Goal: Task Accomplishment & Management: Use online tool/utility

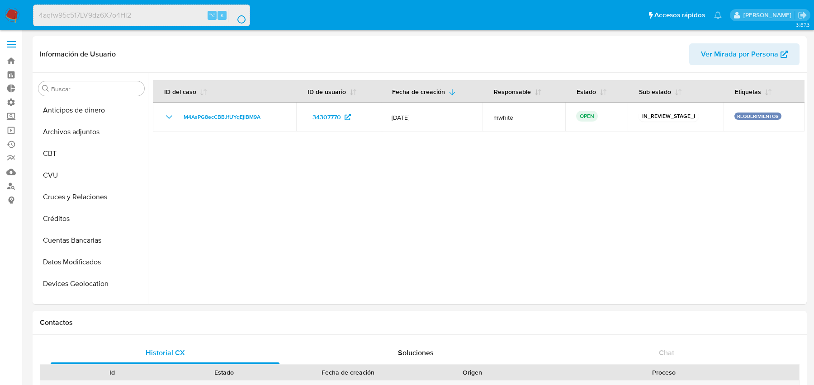
select select "10"
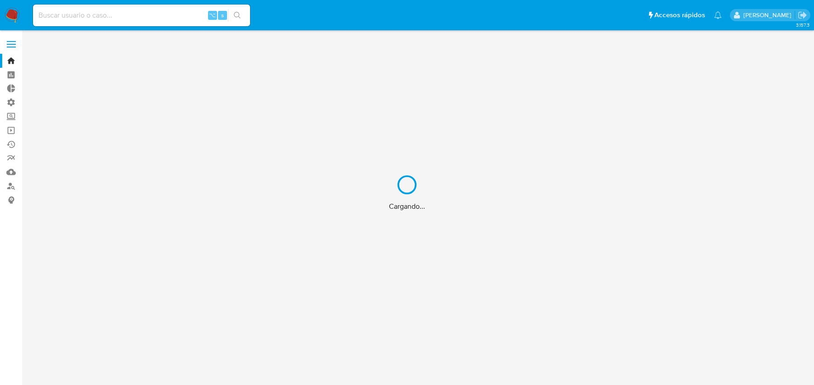
click at [188, 22] on div "Cargando..." at bounding box center [407, 192] width 814 height 385
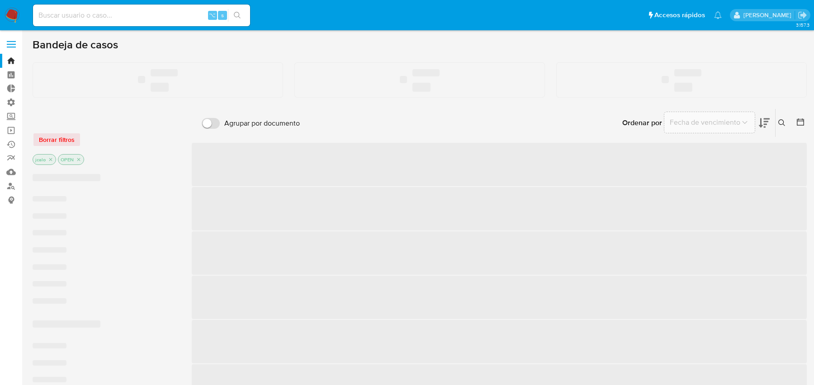
click at [137, 24] on div "⌥ s" at bounding box center [141, 16] width 217 height 22
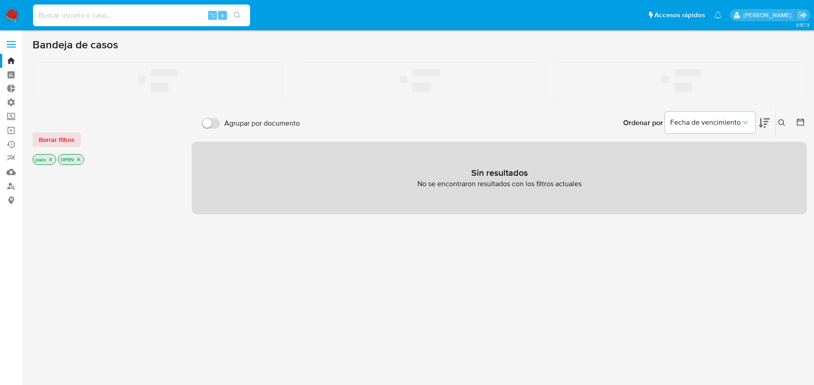
click at [135, 18] on input at bounding box center [141, 16] width 217 height 12
paste input "4aqfw95c517LV9dz6X7o4Hi2"
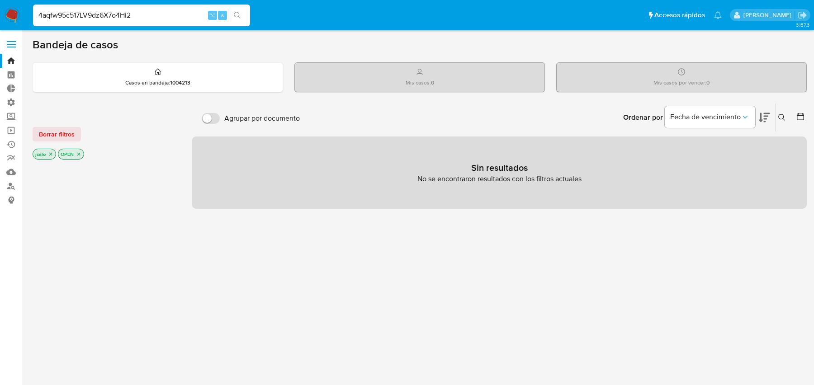
type input "4aqfw95c517LV9dz6X7o4Hi2"
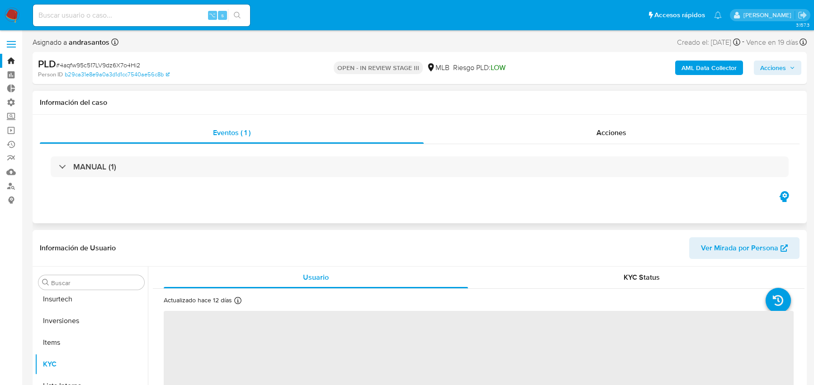
scroll to position [426, 0]
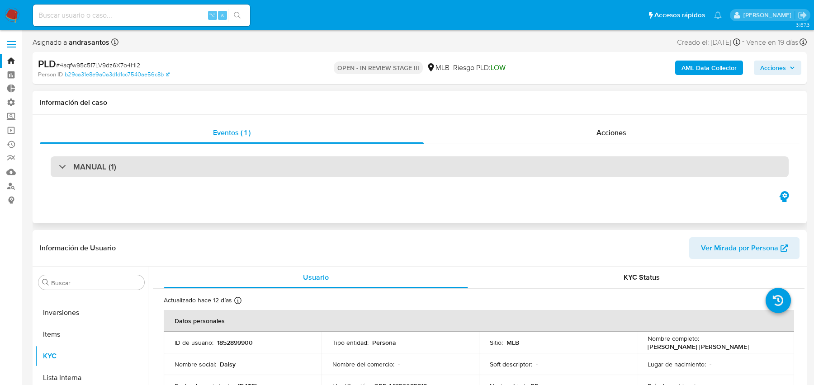
click at [432, 165] on div "MANUAL (1)" at bounding box center [420, 167] width 738 height 21
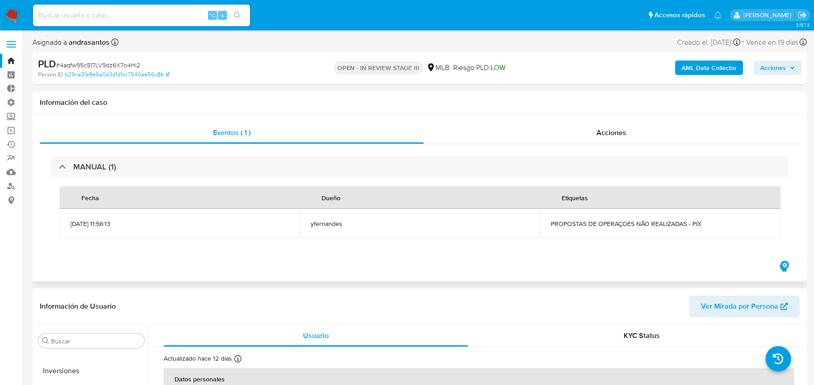
select select "10"
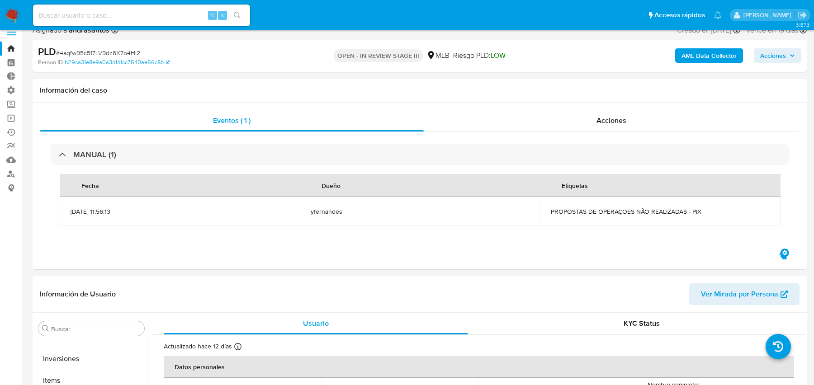
click at [147, 12] on input at bounding box center [141, 16] width 217 height 12
paste input "46e0b0UkRlnbocdOPkYH3XJo"
type input "46e0b0UkRlnbocdOPkYH3XJo"
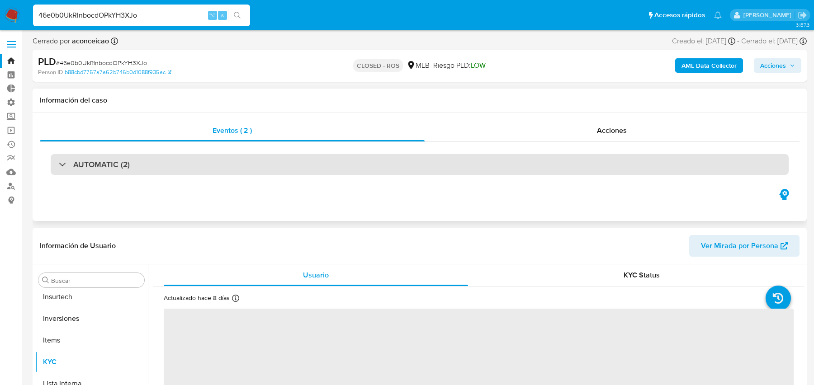
scroll to position [426, 0]
click at [447, 164] on div "AUTOMATIC (2)" at bounding box center [420, 164] width 738 height 21
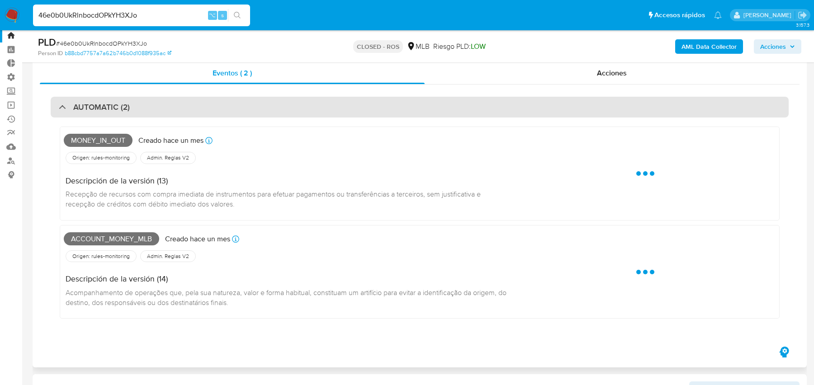
scroll to position [17, 0]
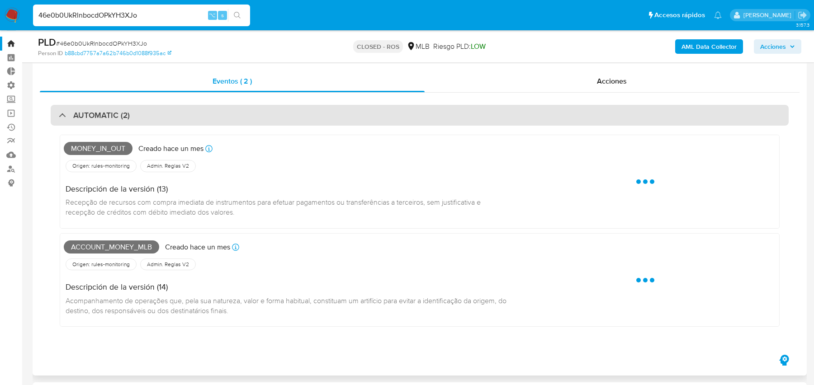
select select "10"
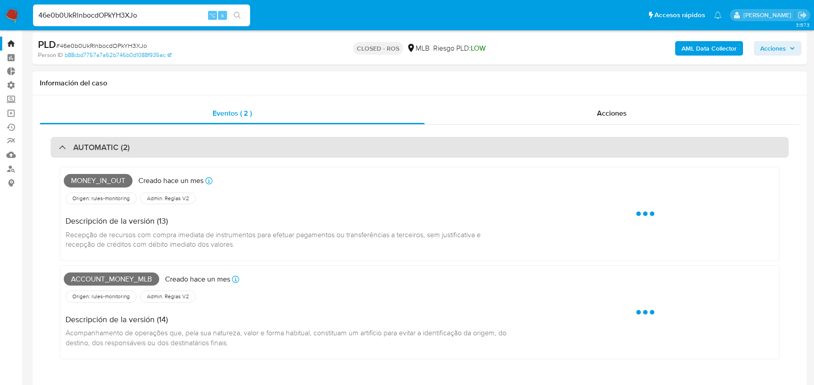
scroll to position [0, 0]
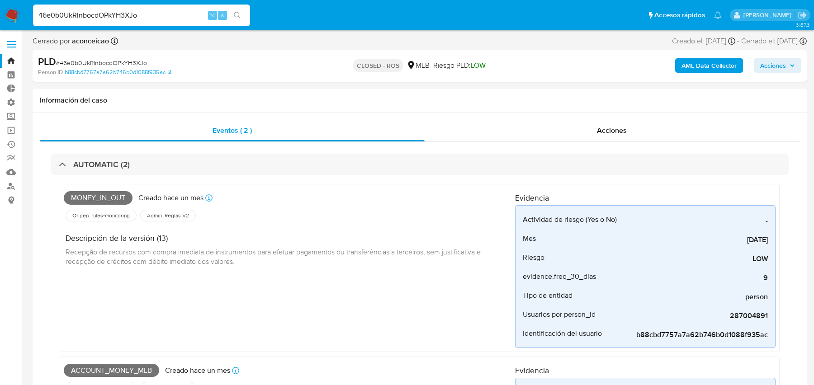
click at [692, 67] on b "AML Data Collector" at bounding box center [709, 65] width 55 height 14
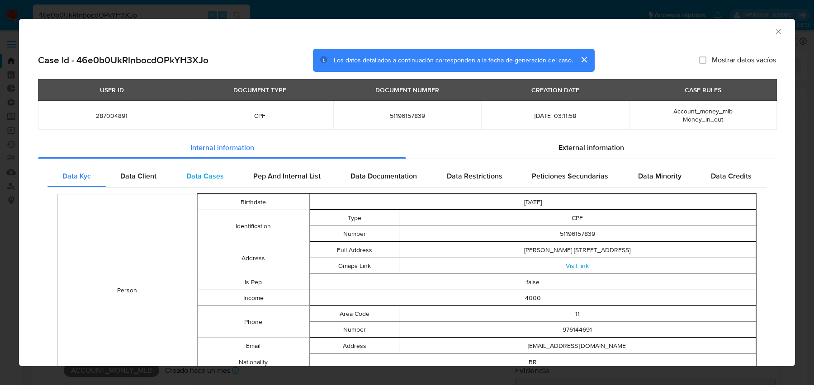
click at [197, 174] on span "Data Cases" at bounding box center [205, 176] width 38 height 10
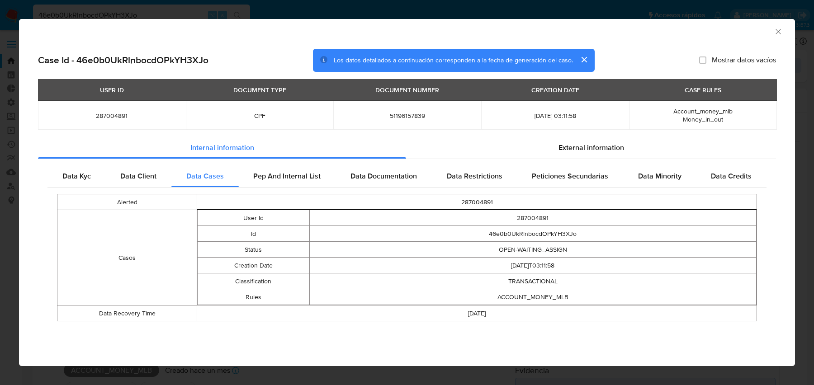
click at [135, 3] on div "AML Data Collector Case Id - 46e0b0UkRlnbocdOPkYH3XJo Los datos detallados a co…" at bounding box center [407, 192] width 814 height 385
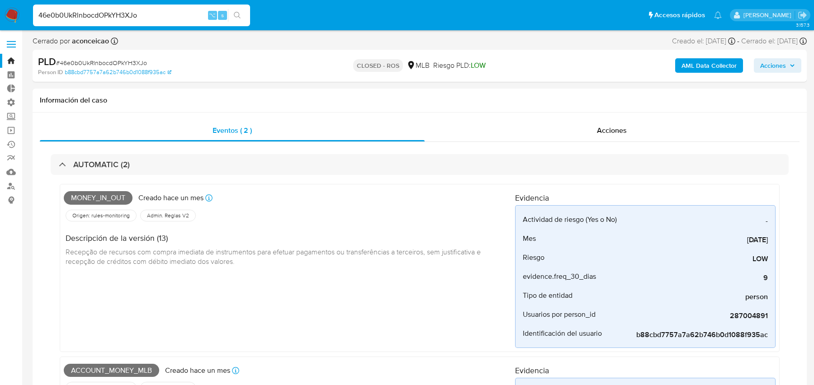
click at [125, 10] on input "46e0b0UkRlnbocdOPkYH3XJo" at bounding box center [141, 16] width 217 height 12
paste input "aPB6sMx6leNOKAZ3KQJPSZWS"
type input "aPB6sMx6leNOKAZ3KQJPSZWS"
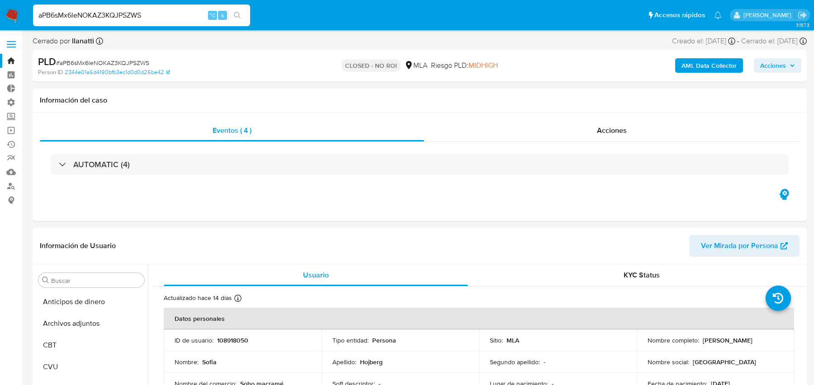
select select "10"
click at [689, 70] on b "AML Data Collector" at bounding box center [709, 65] width 55 height 14
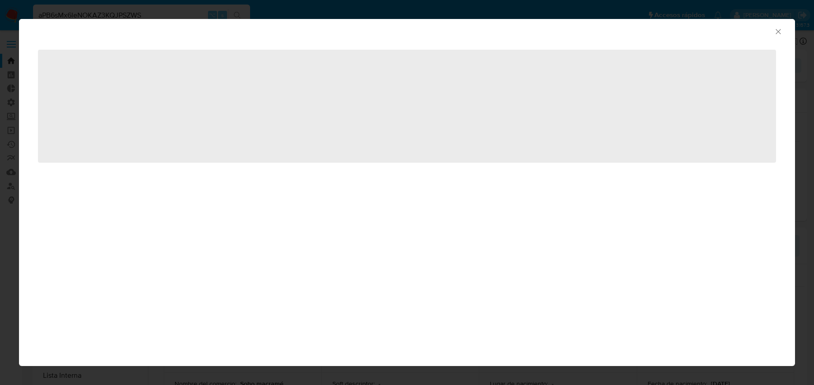
click at [774, 34] on icon "Cerrar ventana" at bounding box center [778, 31] width 9 height 9
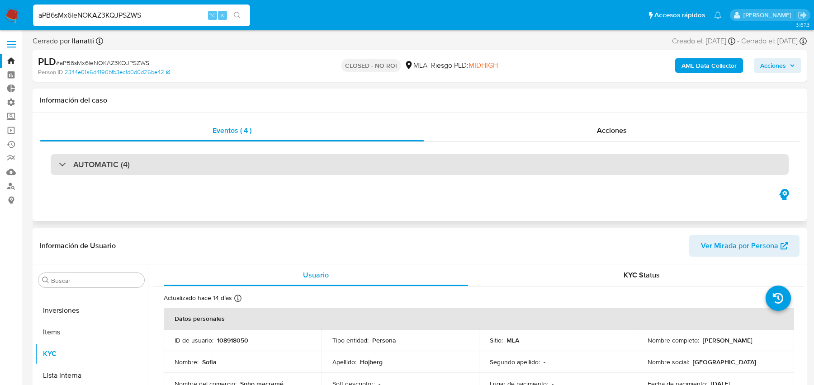
click at [399, 167] on div "AUTOMATIC (4)" at bounding box center [420, 164] width 738 height 21
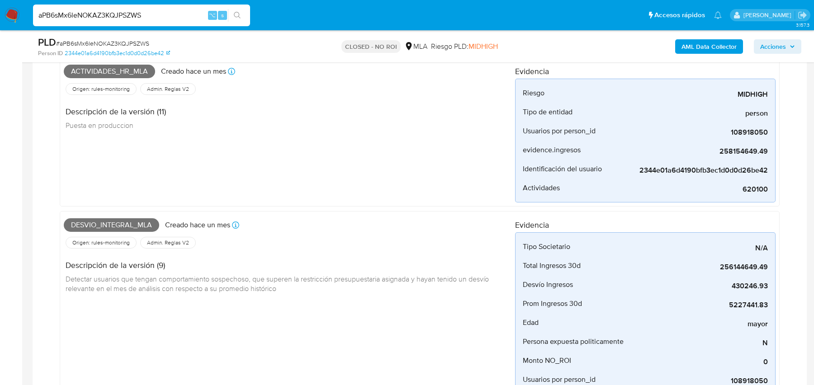
scroll to position [504, 0]
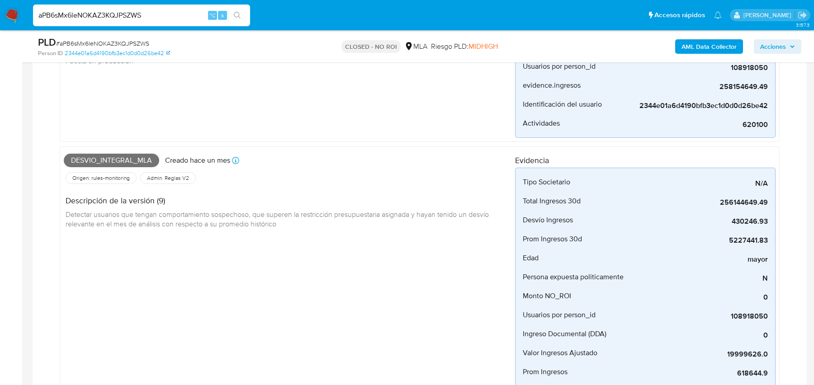
click at [691, 43] on b "AML Data Collector" at bounding box center [709, 46] width 55 height 14
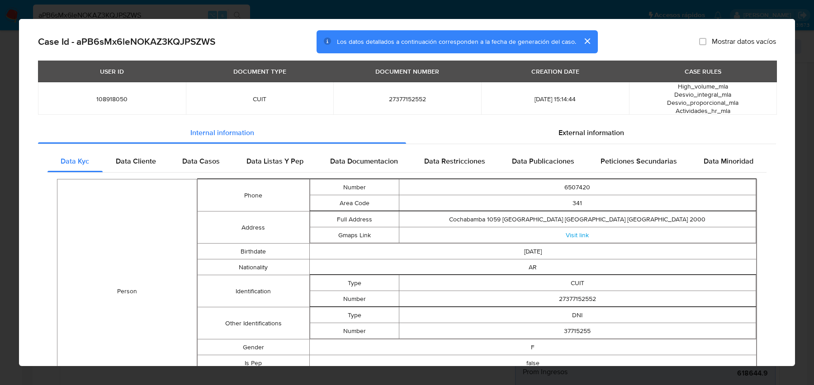
scroll to position [0, 0]
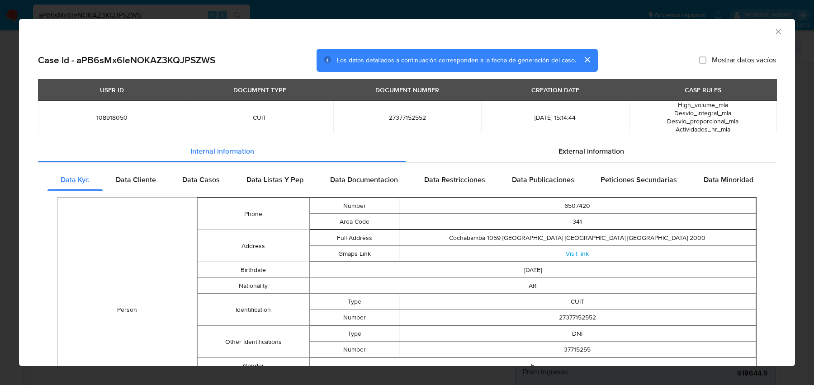
click at [140, 8] on div "AML Data Collector Case Id - aPB6sMx6leNOKAZ3KQJPSZWS Los datos detallados a co…" at bounding box center [407, 192] width 814 height 385
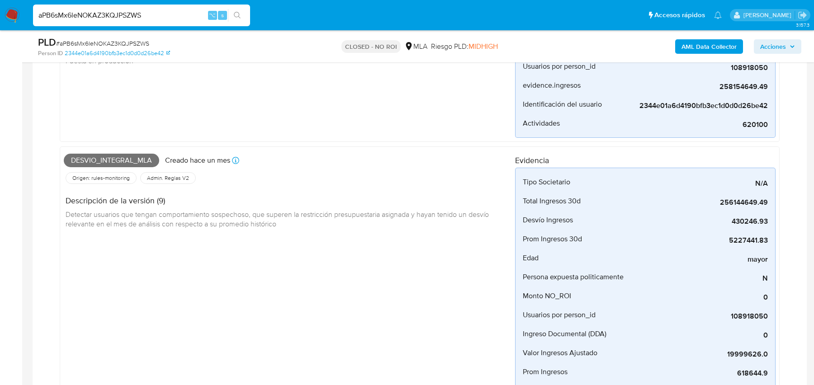
click at [130, 14] on input "aPB6sMx6leNOKAZ3KQJPSZWS" at bounding box center [141, 16] width 217 height 12
paste input "VBPL4InhLopEbBq2d4zFRGGQ"
type input "VBPL4InhLopEbBq2d4zFRGGQ"
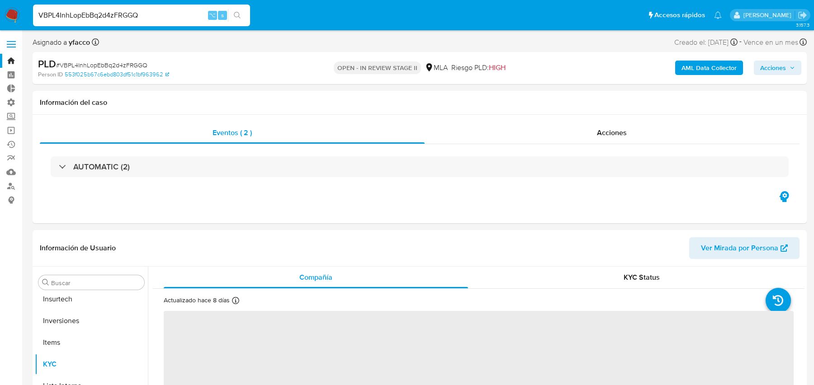
scroll to position [426, 0]
click at [711, 63] on b "AML Data Collector" at bounding box center [709, 68] width 55 height 14
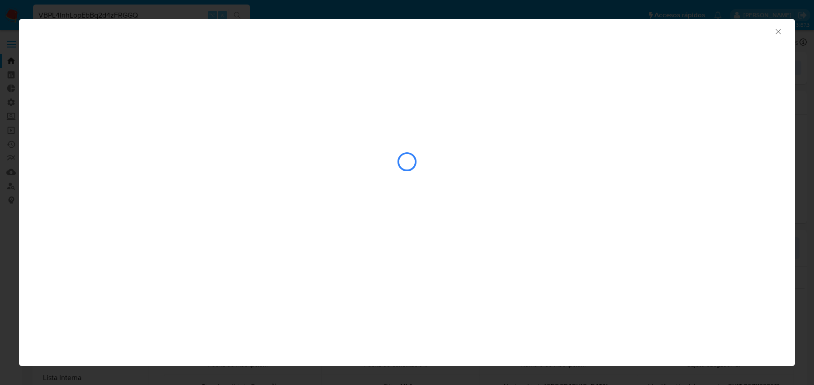
select select "10"
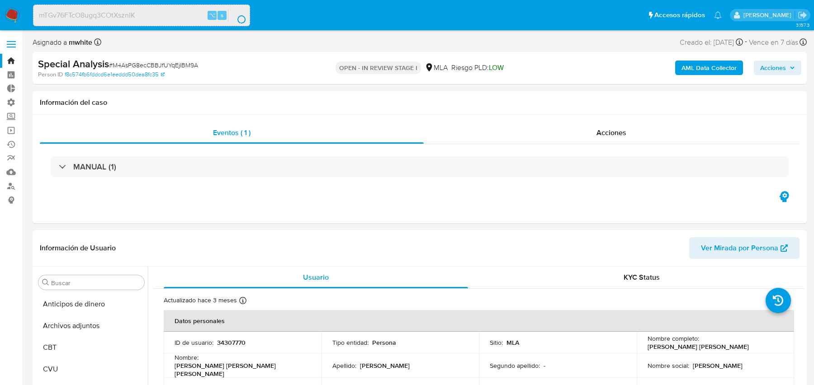
select select "10"
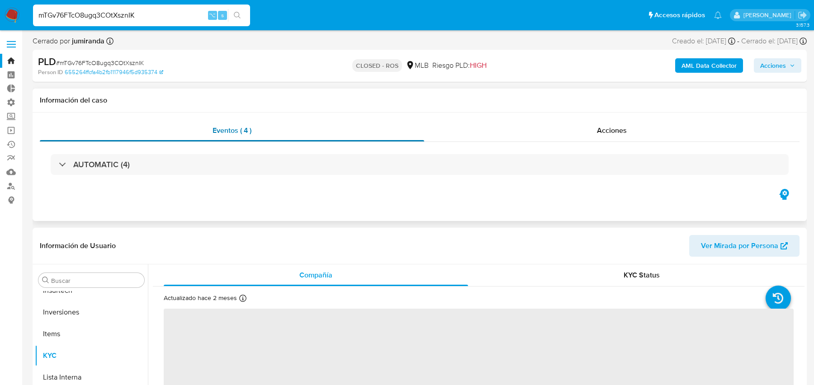
scroll to position [426, 0]
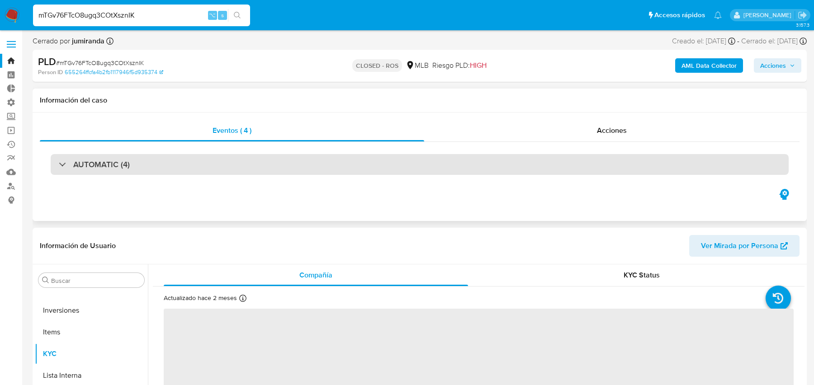
click at [238, 168] on div "AUTOMATIC (4)" at bounding box center [420, 164] width 738 height 21
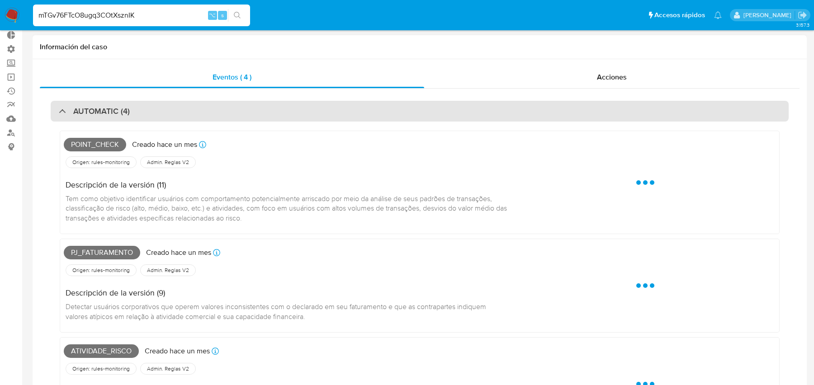
select select "10"
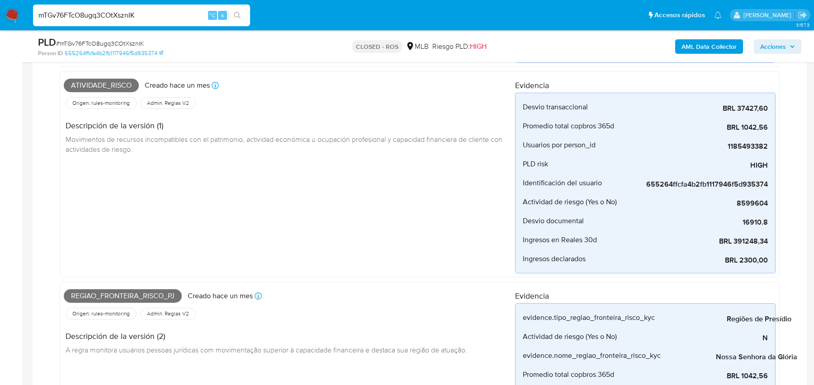
scroll to position [709, 0]
